Goal: Task Accomplishment & Management: Complete application form

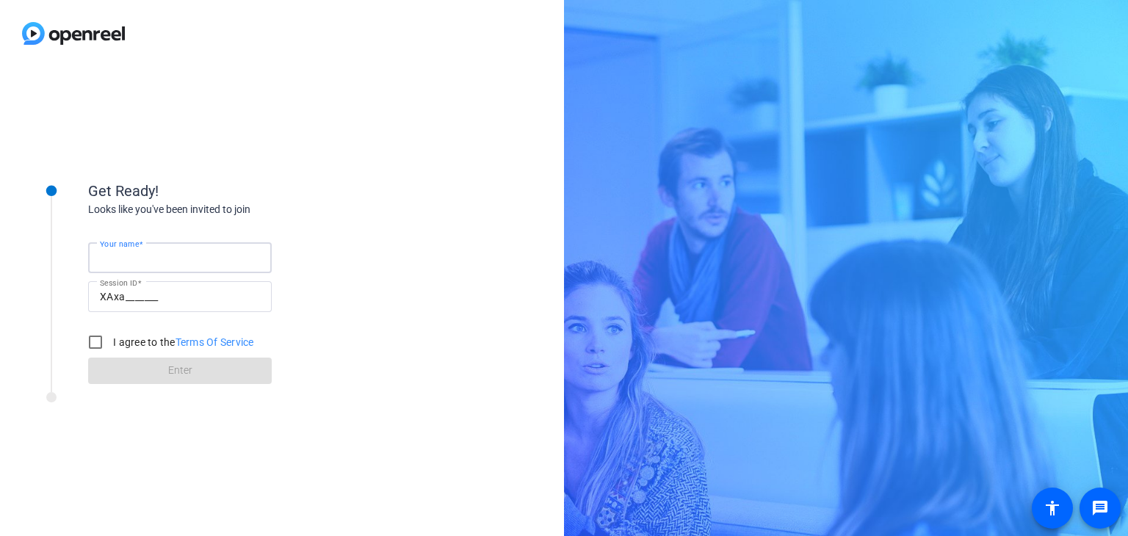
click at [165, 255] on input "Your name" at bounding box center [180, 258] width 160 height 18
type input "[PERSON_NAME] (ASL Interpreter)"
click at [94, 345] on input "I agree to the Terms Of Service" at bounding box center [95, 342] width 29 height 29
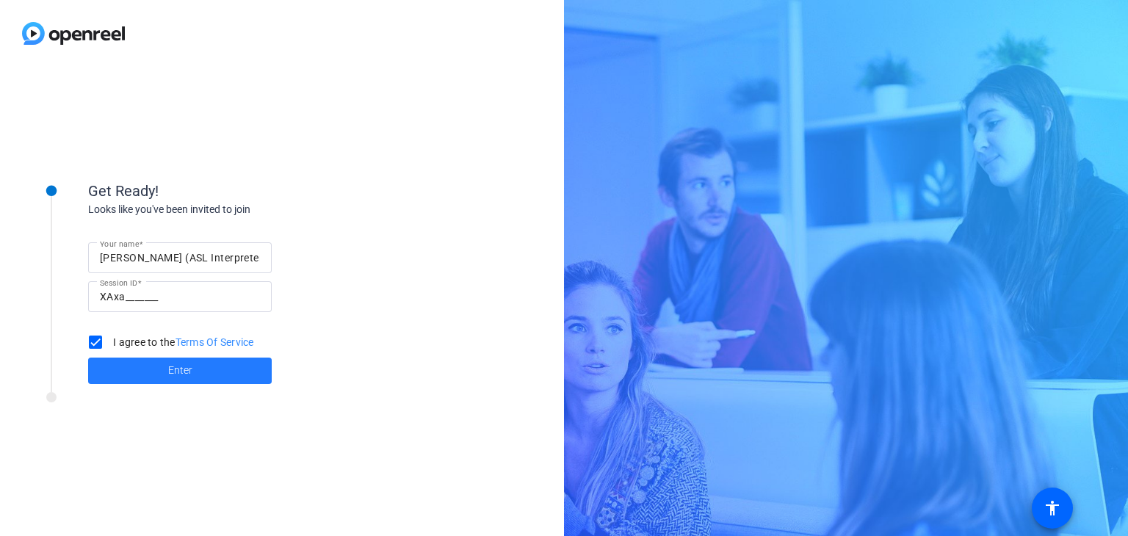
click at [147, 371] on span at bounding box center [180, 370] width 184 height 35
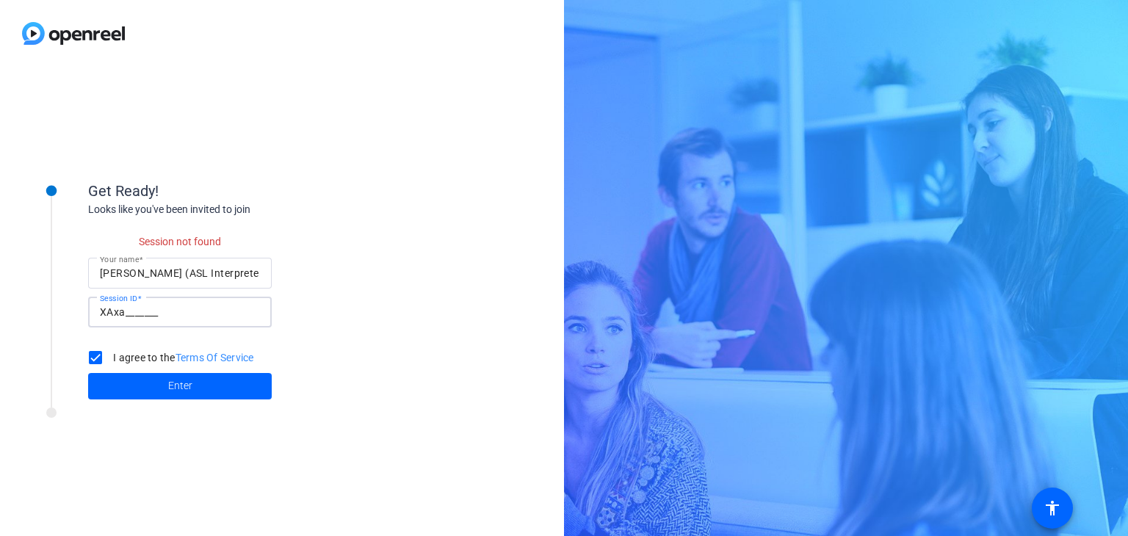
click at [163, 312] on input "XAxa_______" at bounding box center [180, 312] width 160 height 18
click at [99, 361] on input "I agree to the Terms Of Service" at bounding box center [95, 357] width 29 height 29
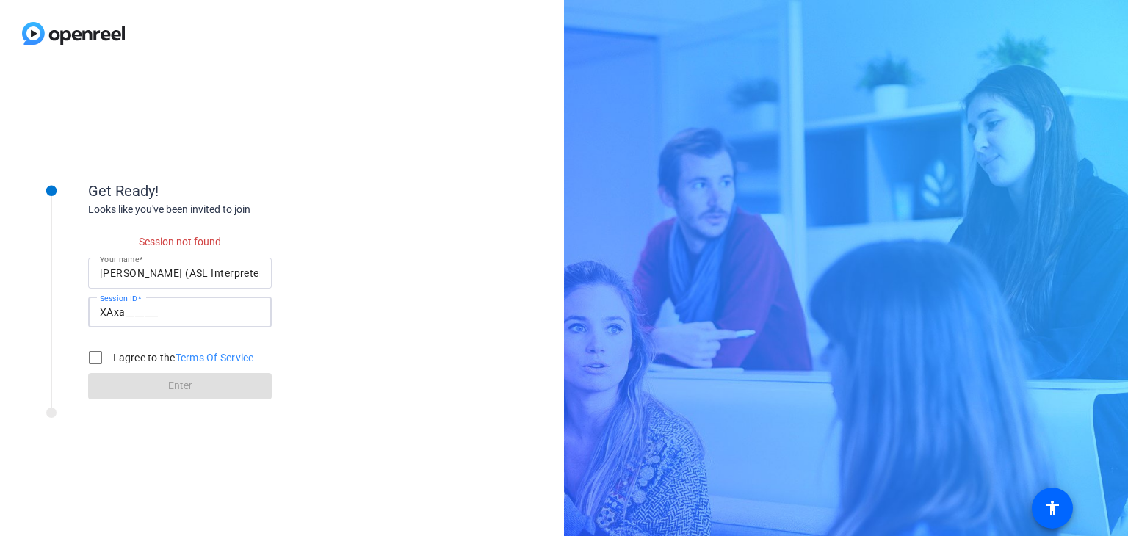
click at [165, 317] on input "XAxa_______" at bounding box center [180, 312] width 160 height 18
click at [173, 311] on input "XAxa_______" at bounding box center [180, 312] width 160 height 18
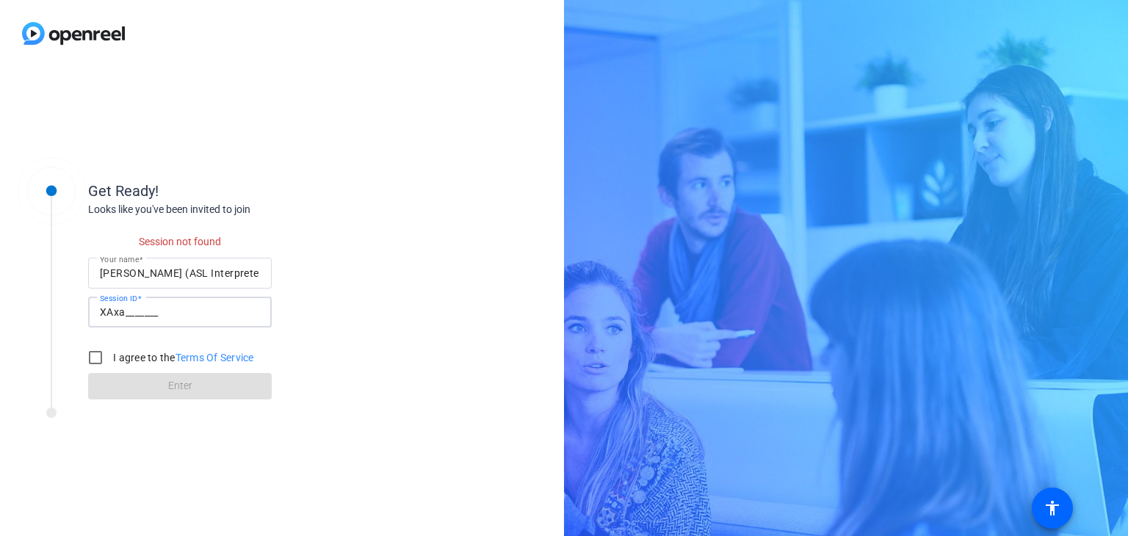
click at [177, 317] on input "XAxa_______" at bounding box center [180, 312] width 160 height 18
click at [181, 306] on input "XAxa_______" at bounding box center [180, 312] width 160 height 18
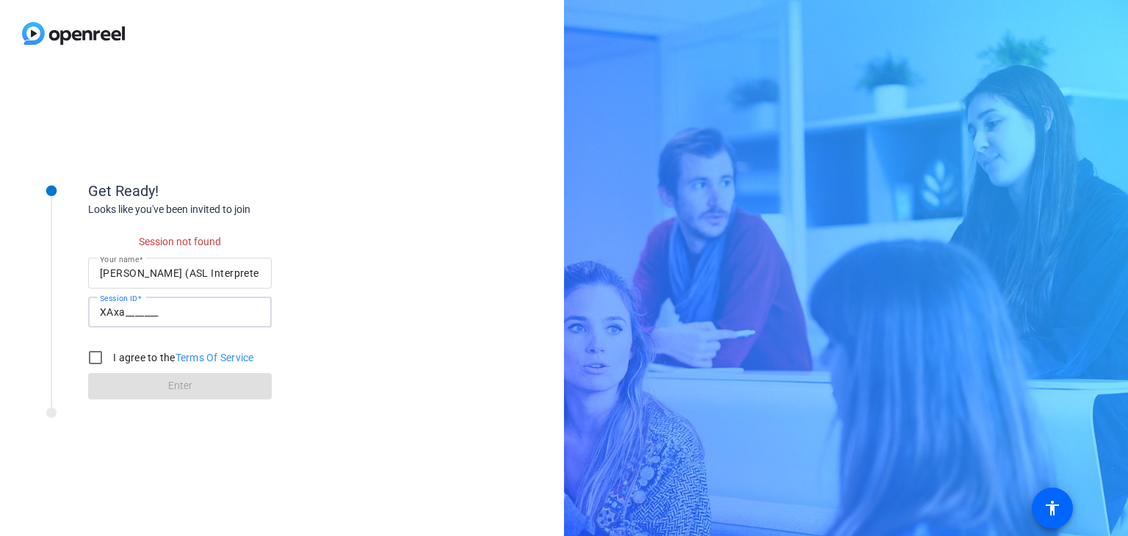
click at [170, 316] on input "XAxa_______" at bounding box center [180, 312] width 160 height 18
drag, startPoint x: 152, startPoint y: 315, endPoint x: 82, endPoint y: 318, distance: 69.9
click at [82, 318] on div "Get Ready! Looks like you've been invited to join Session not found Your name […" at bounding box center [198, 280] width 367 height 253
click at [209, 312] on input "XAxa_______" at bounding box center [180, 312] width 160 height 18
click at [101, 360] on input "I agree to the Terms Of Service" at bounding box center [95, 357] width 29 height 29
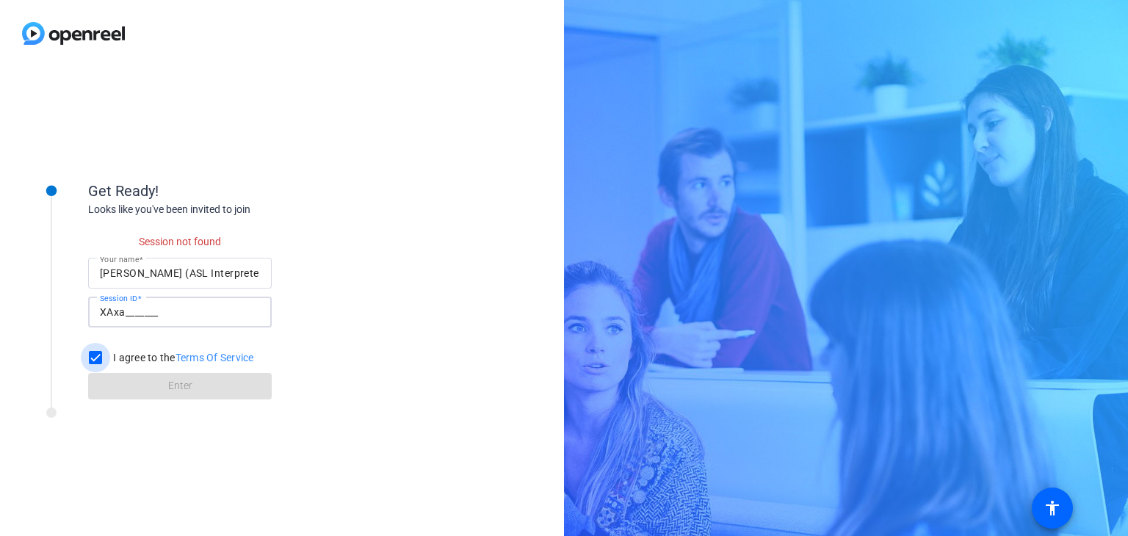
checkbox input "true"
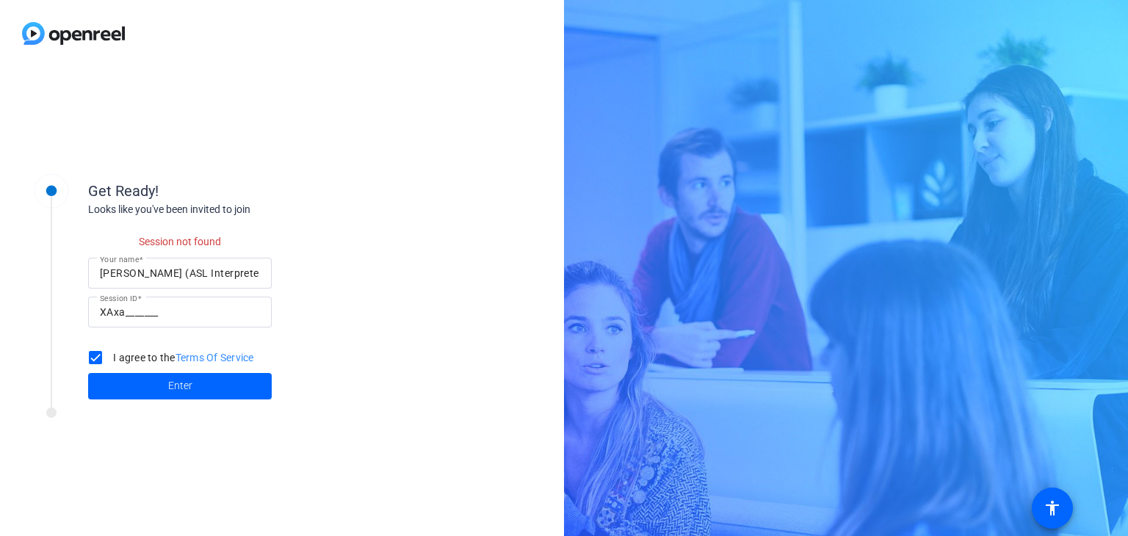
click at [180, 312] on input "XAxa_______" at bounding box center [180, 312] width 160 height 18
